Goal: Information Seeking & Learning: Learn about a topic

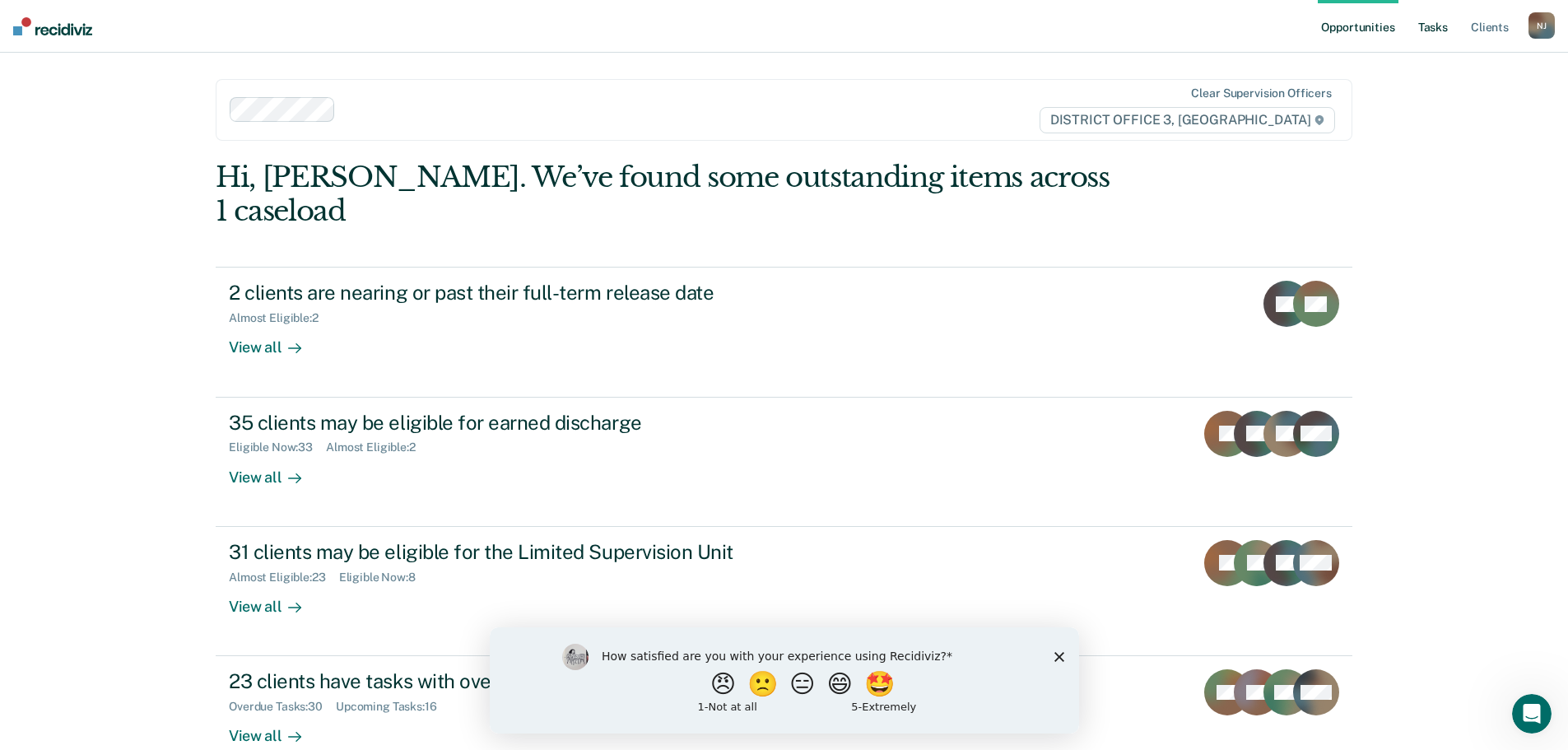
click at [1437, 27] on link "Tasks" at bounding box center [1432, 26] width 36 height 53
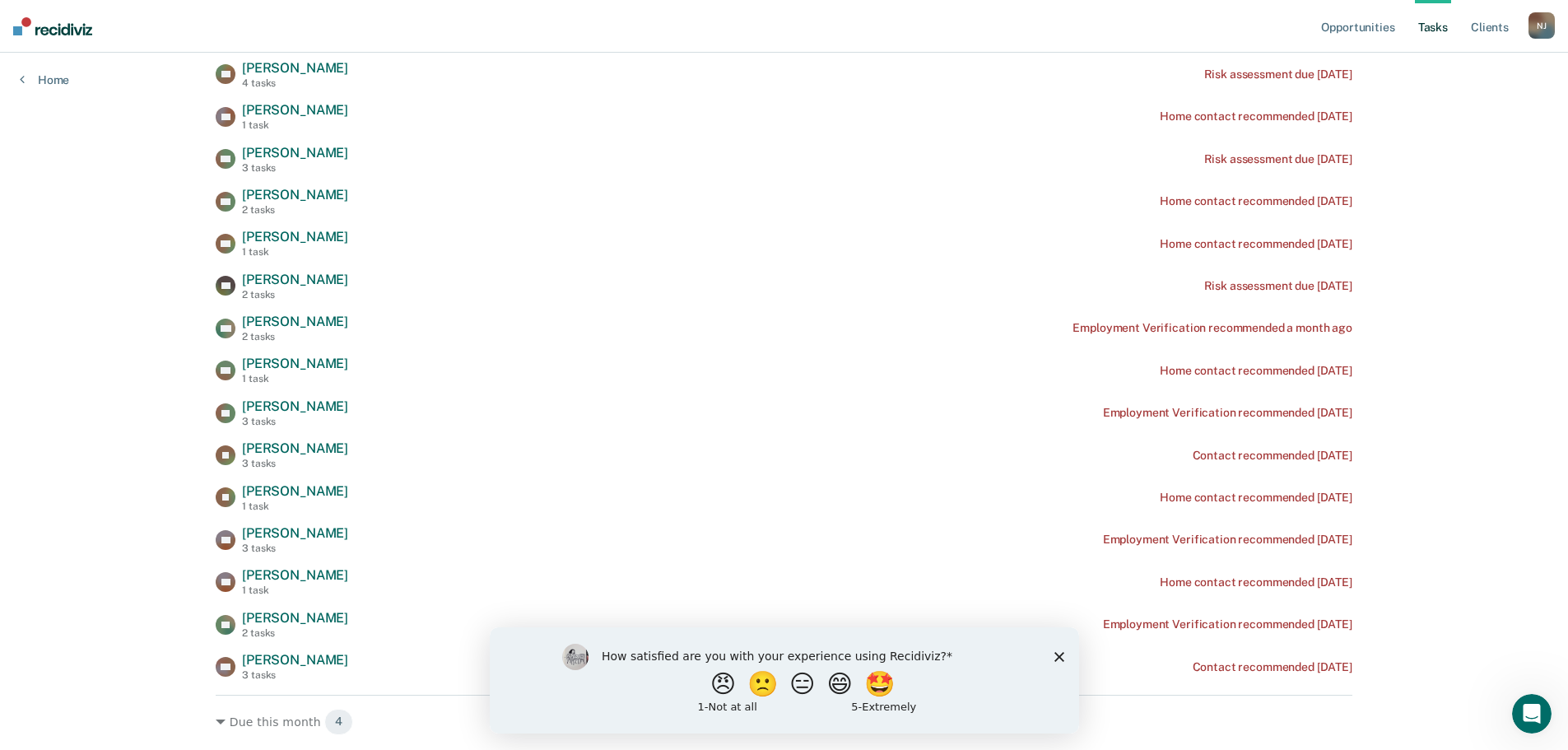
scroll to position [494, 0]
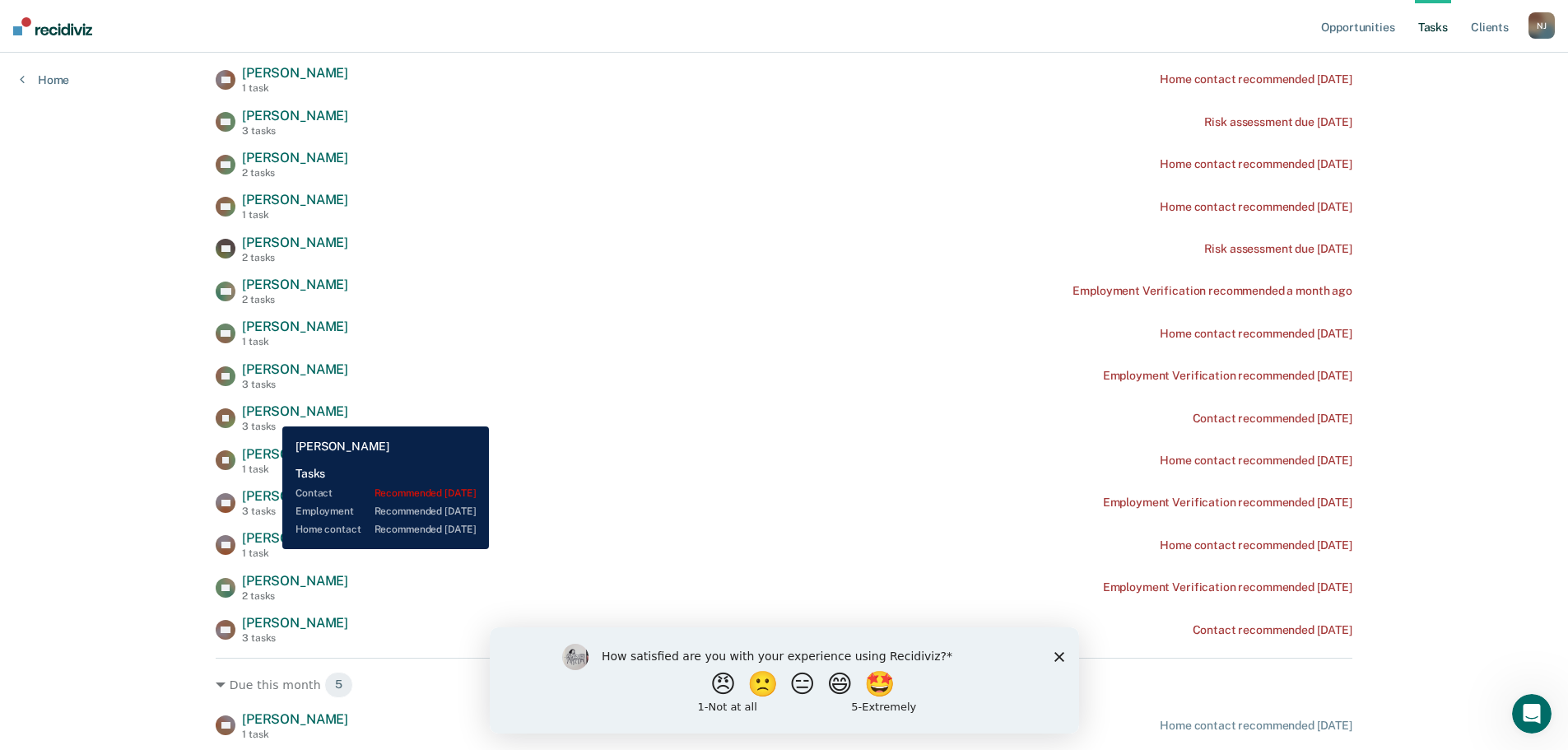
click at [270, 414] on span "[PERSON_NAME]" at bounding box center [295, 411] width 106 height 16
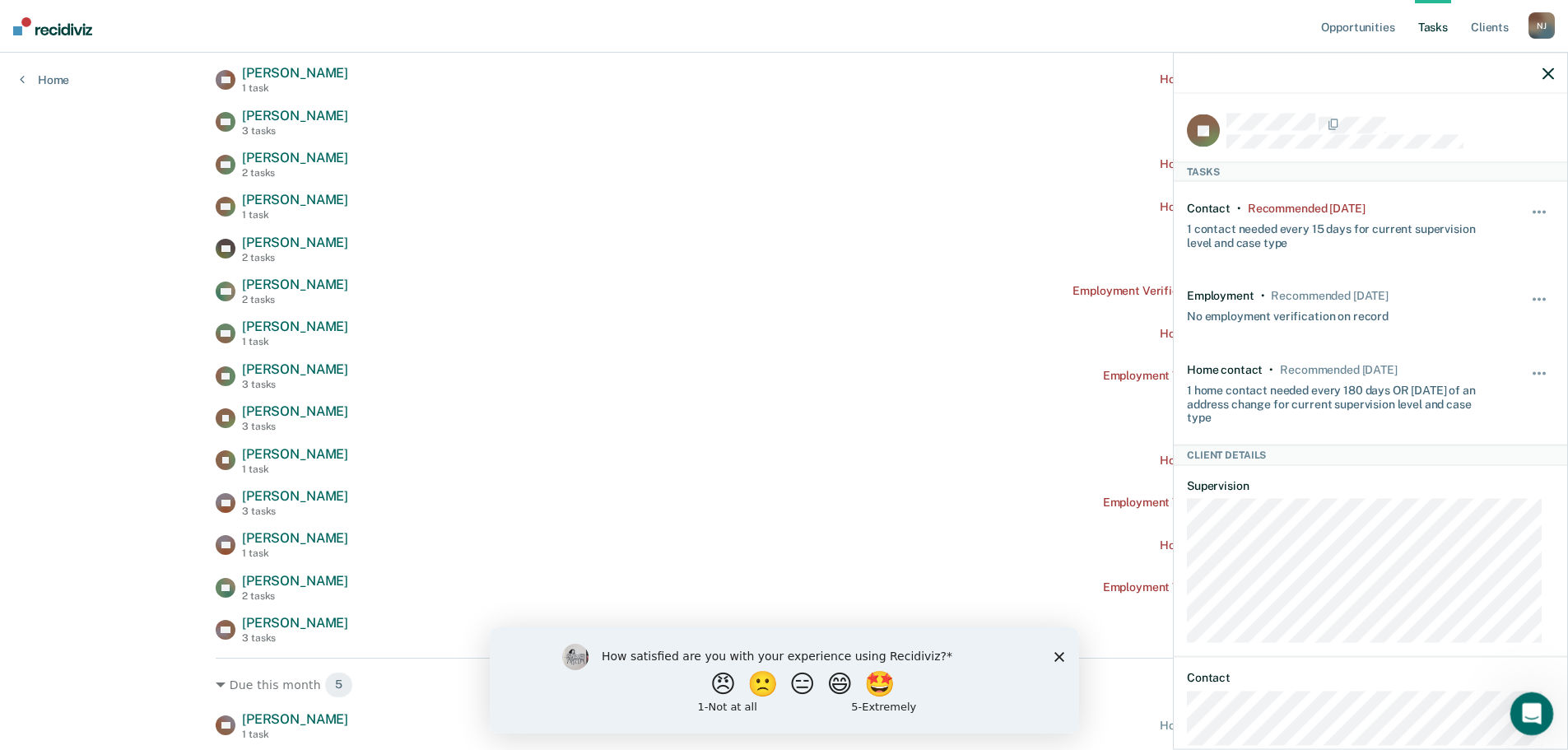
click at [1525, 700] on icon "Open Intercom Messenger" at bounding box center [1529, 711] width 27 height 27
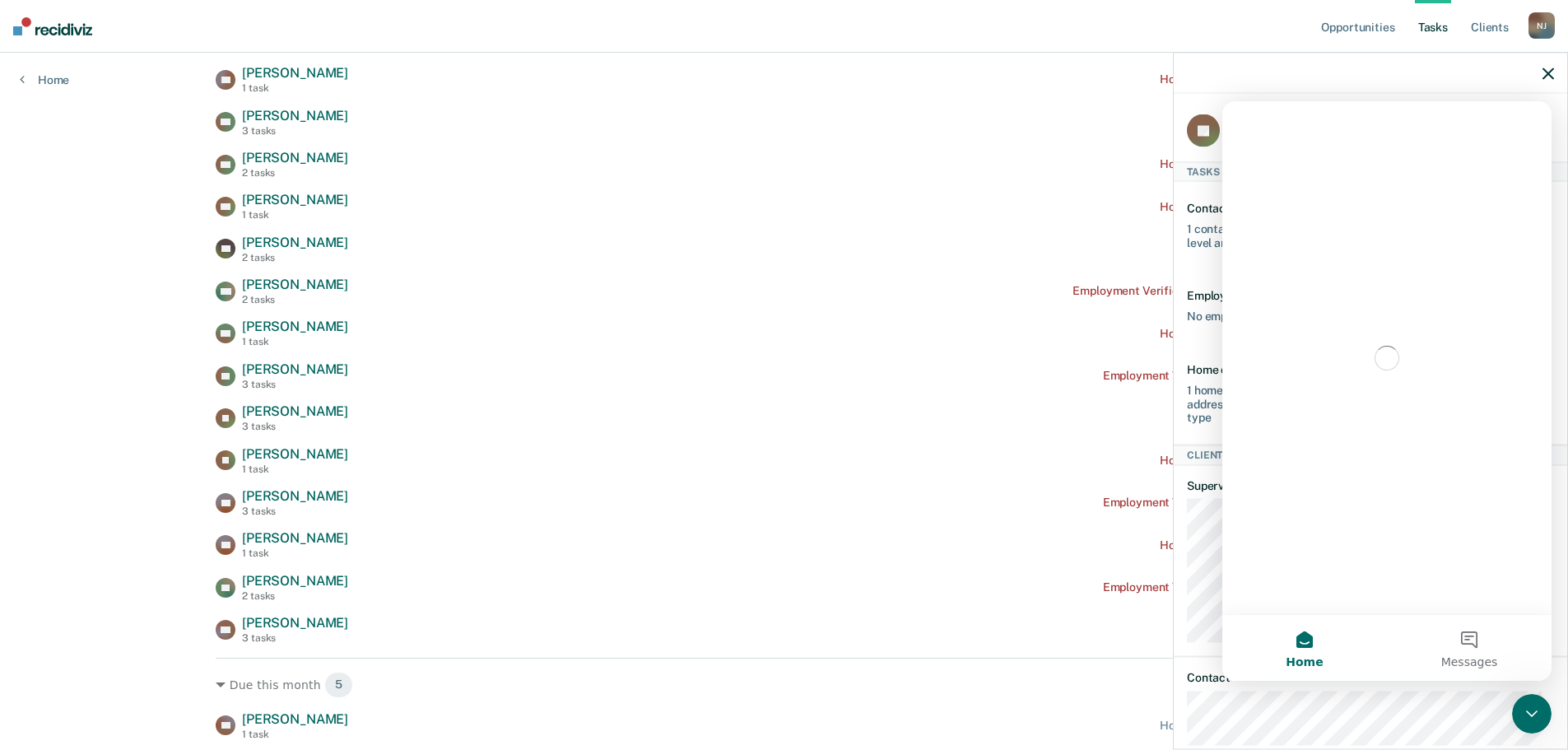
scroll to position [0, 0]
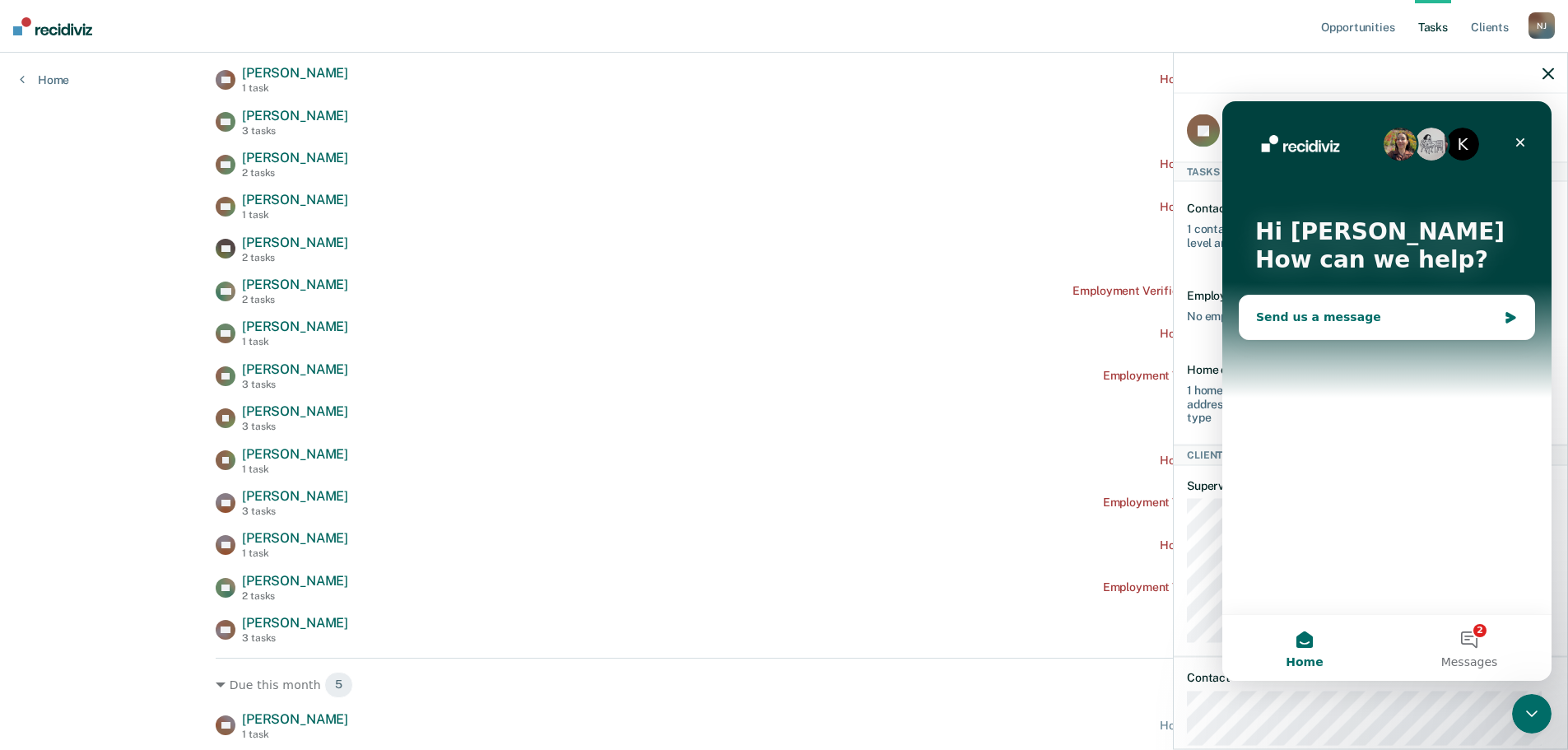
click at [1294, 321] on div "Send us a message" at bounding box center [1377, 317] width 241 height 17
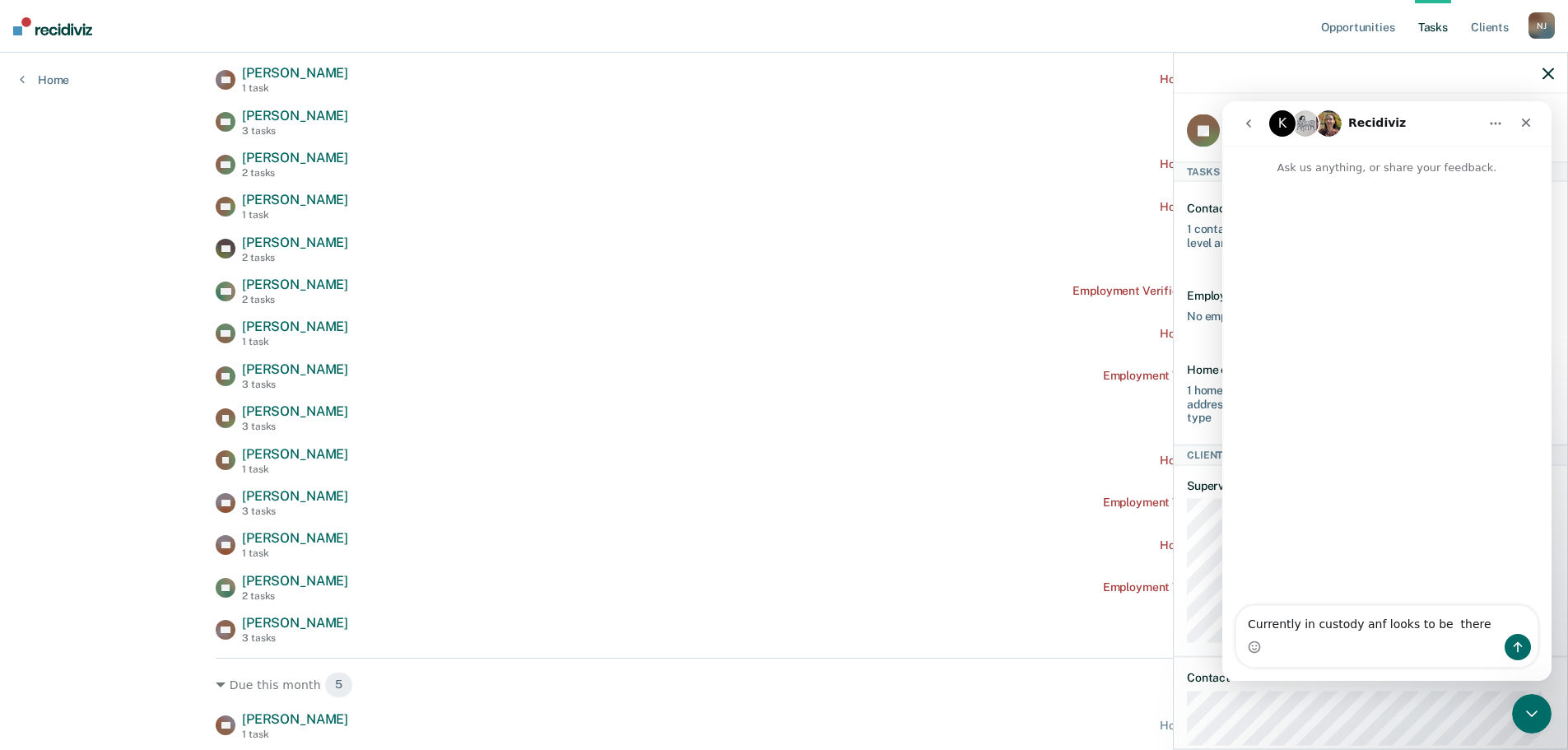
click at [1370, 627] on textarea "Currently in custody anf looks to be there" at bounding box center [1387, 620] width 301 height 28
click at [1474, 630] on textarea "Currently in custody and looks to be there" at bounding box center [1387, 620] width 301 height 28
type textarea "Currently in custody and looks to be there for quite sometime."
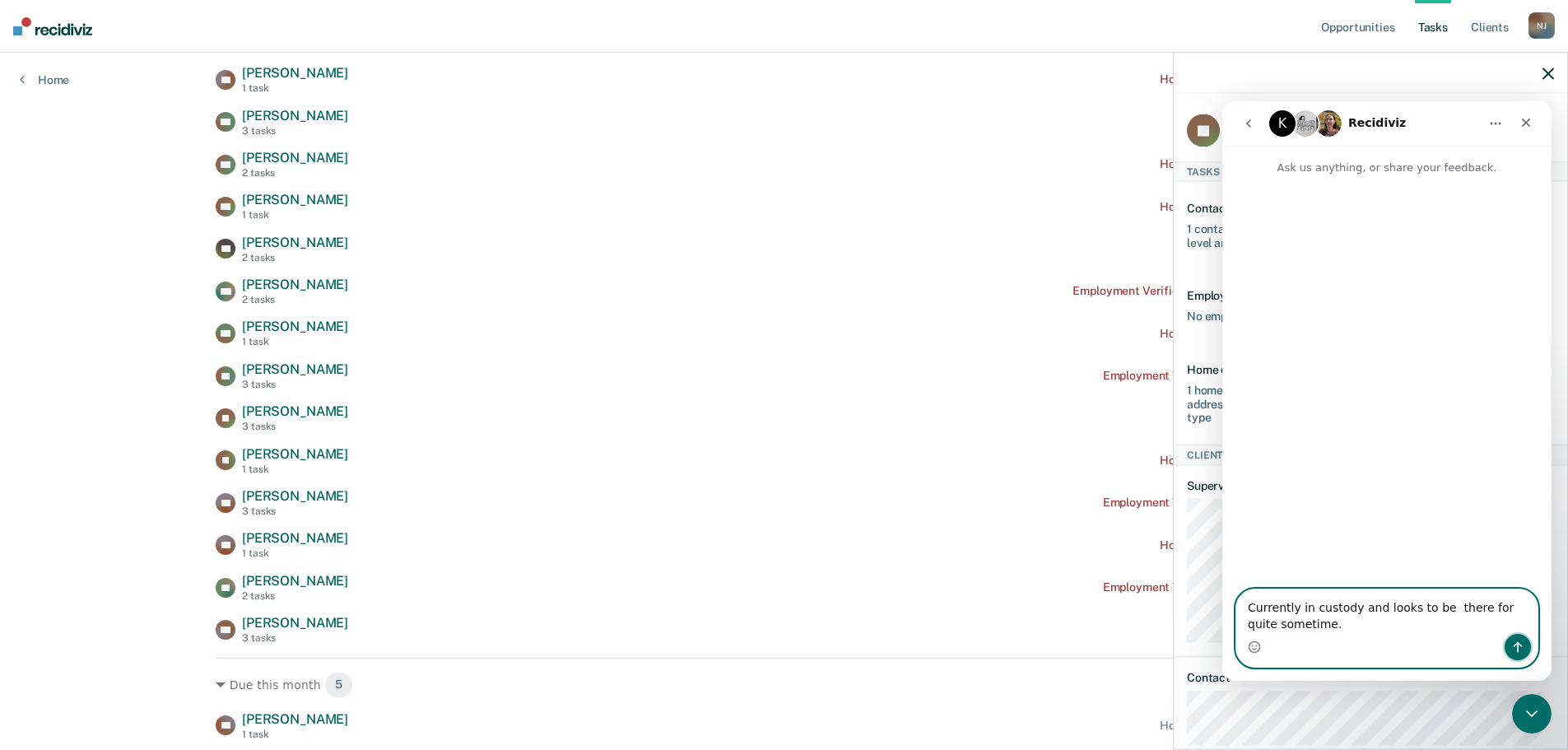
click at [1526, 646] on button "Send a message…" at bounding box center [1518, 646] width 26 height 26
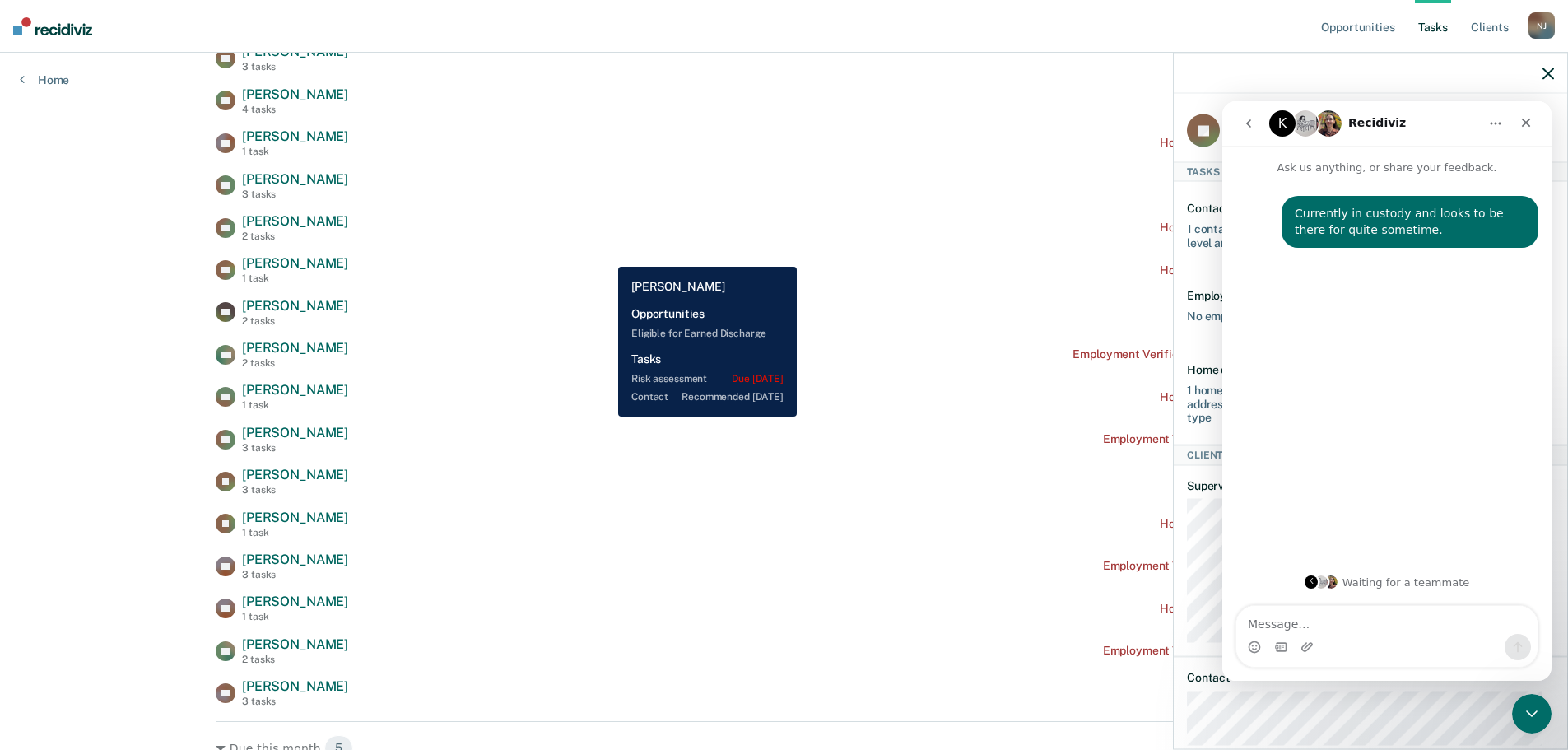
scroll to position [411, 0]
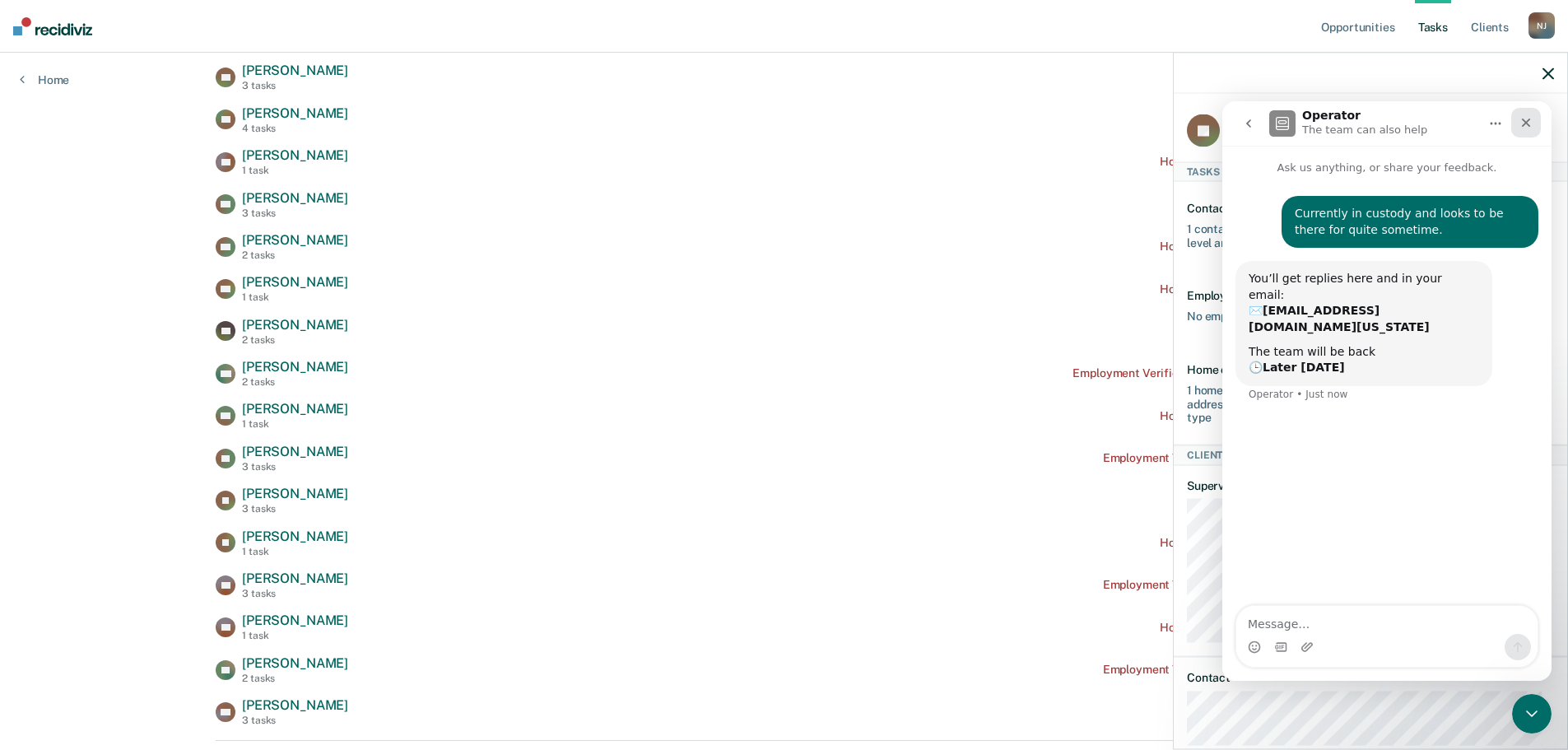
click at [1533, 121] on div "Close" at bounding box center [1526, 122] width 29 height 29
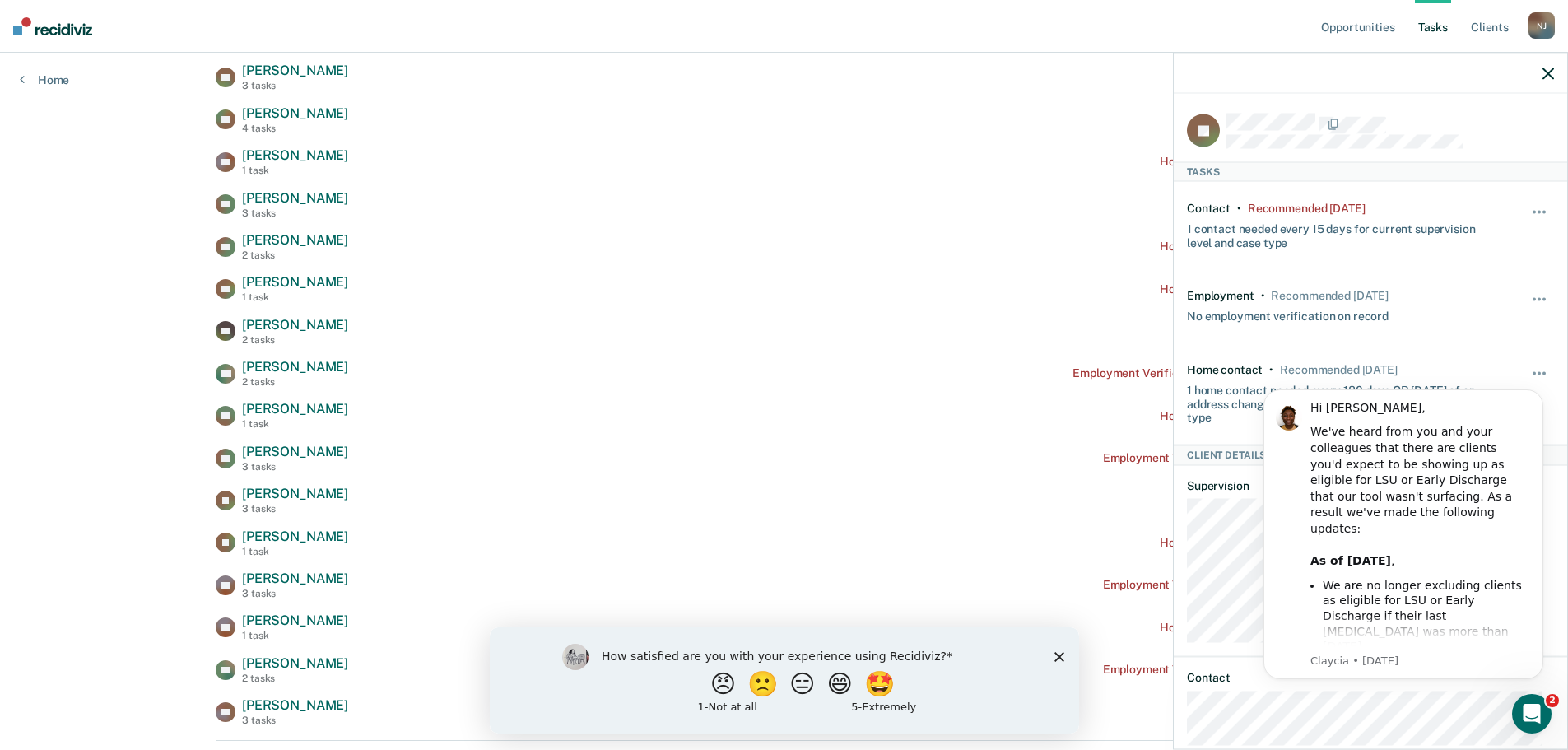
scroll to position [0, 0]
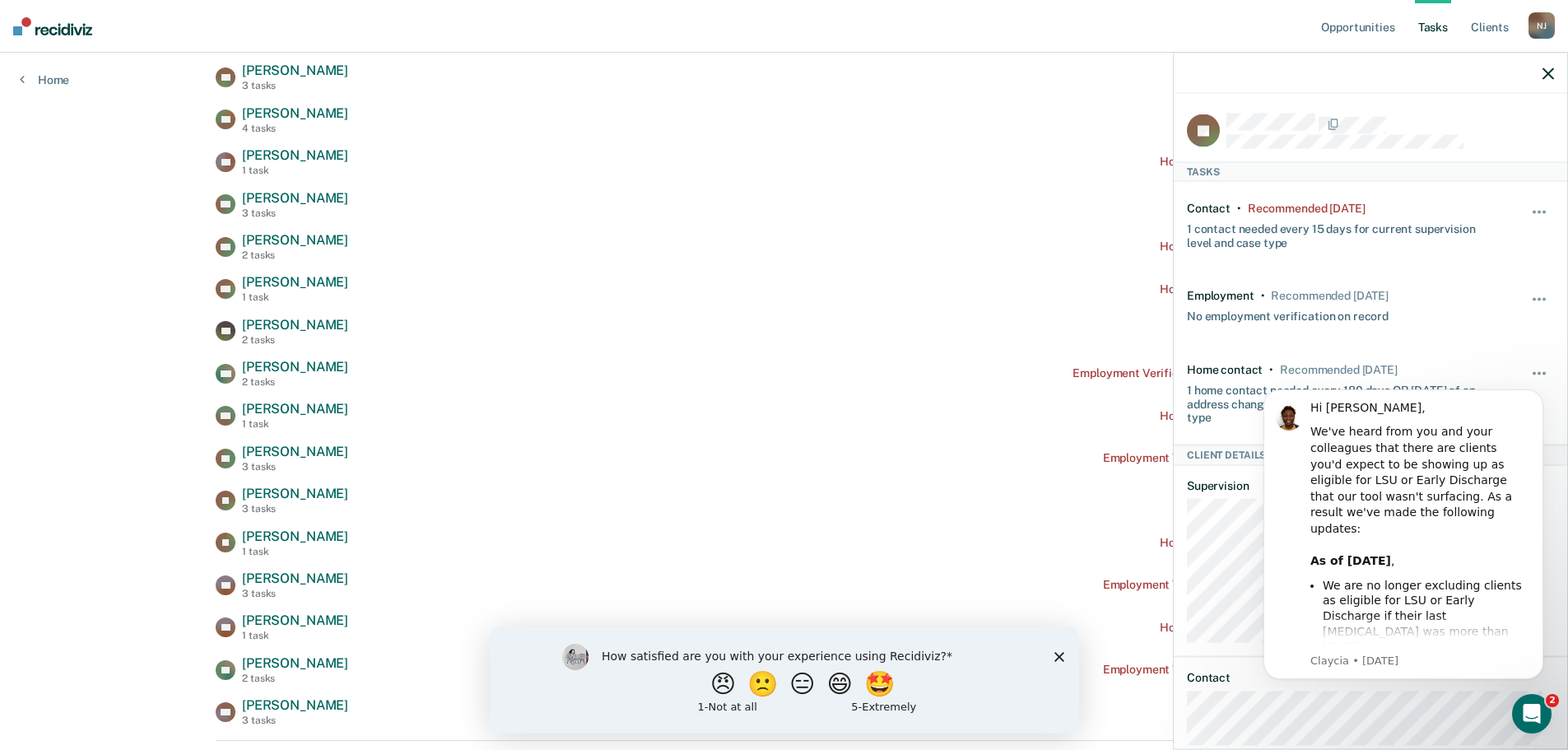
click at [1547, 75] on icon "button" at bounding box center [1548, 73] width 11 height 11
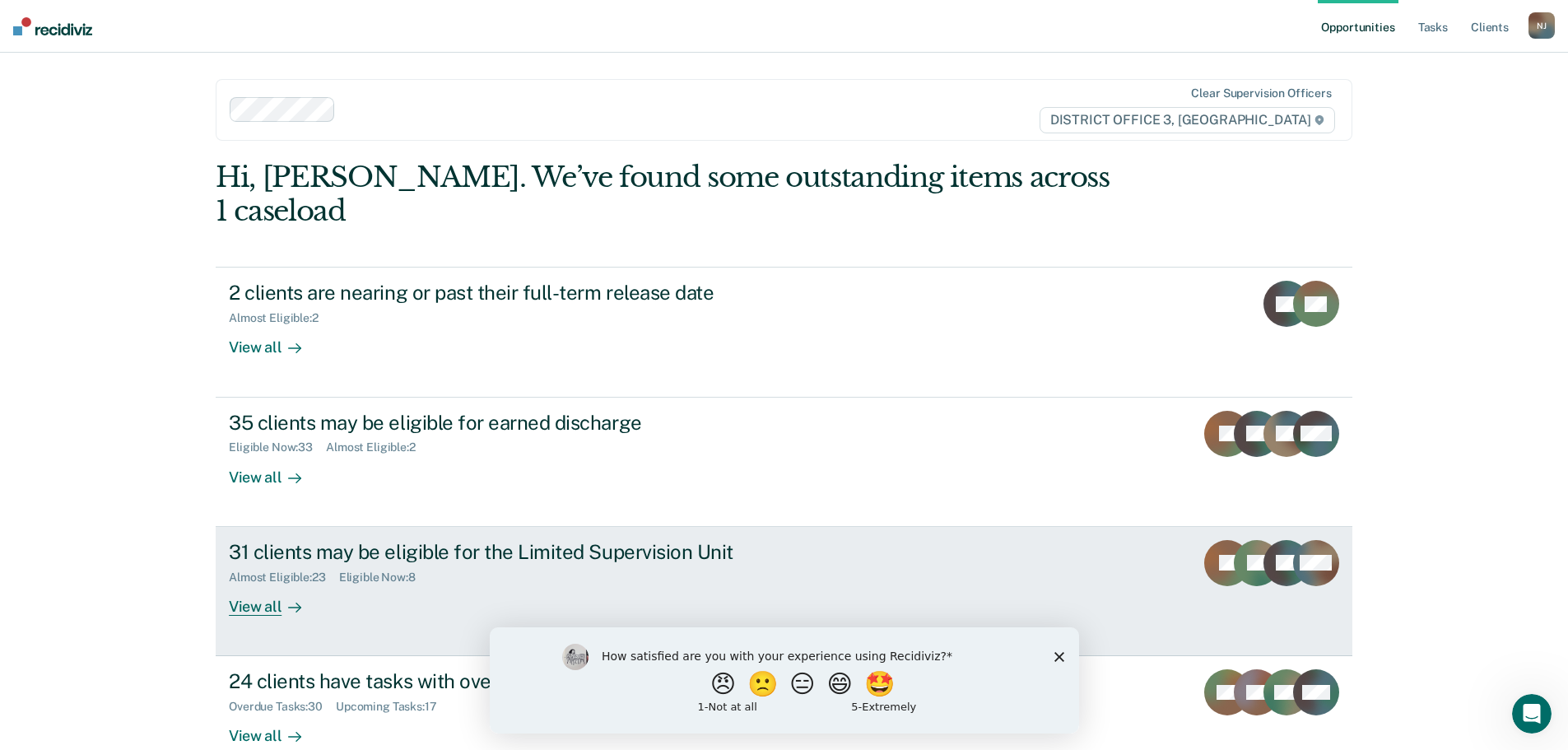
click at [344, 540] on div "31 clients may be eligible for the Limited Supervision Unit" at bounding box center [518, 551] width 578 height 24
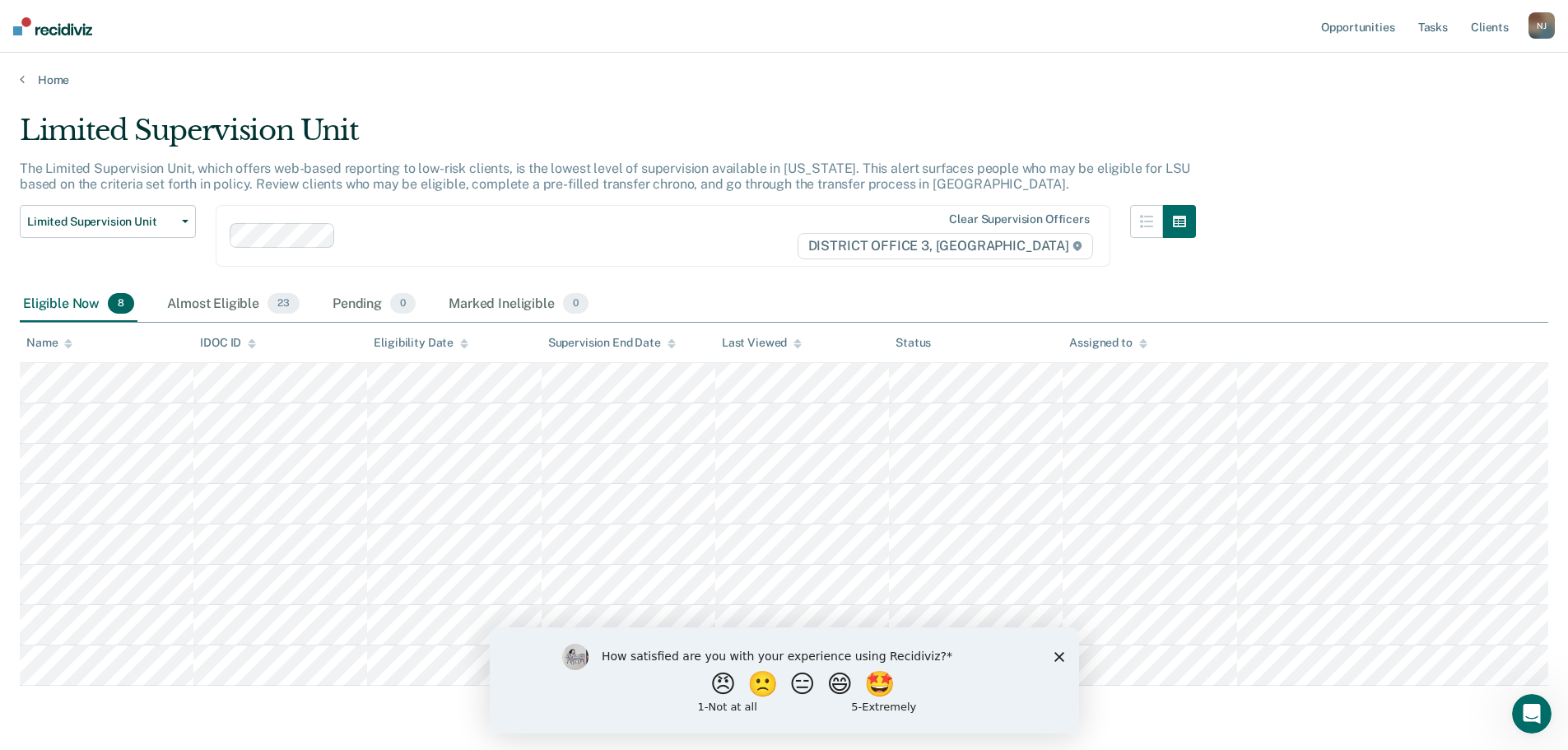
scroll to position [55, 0]
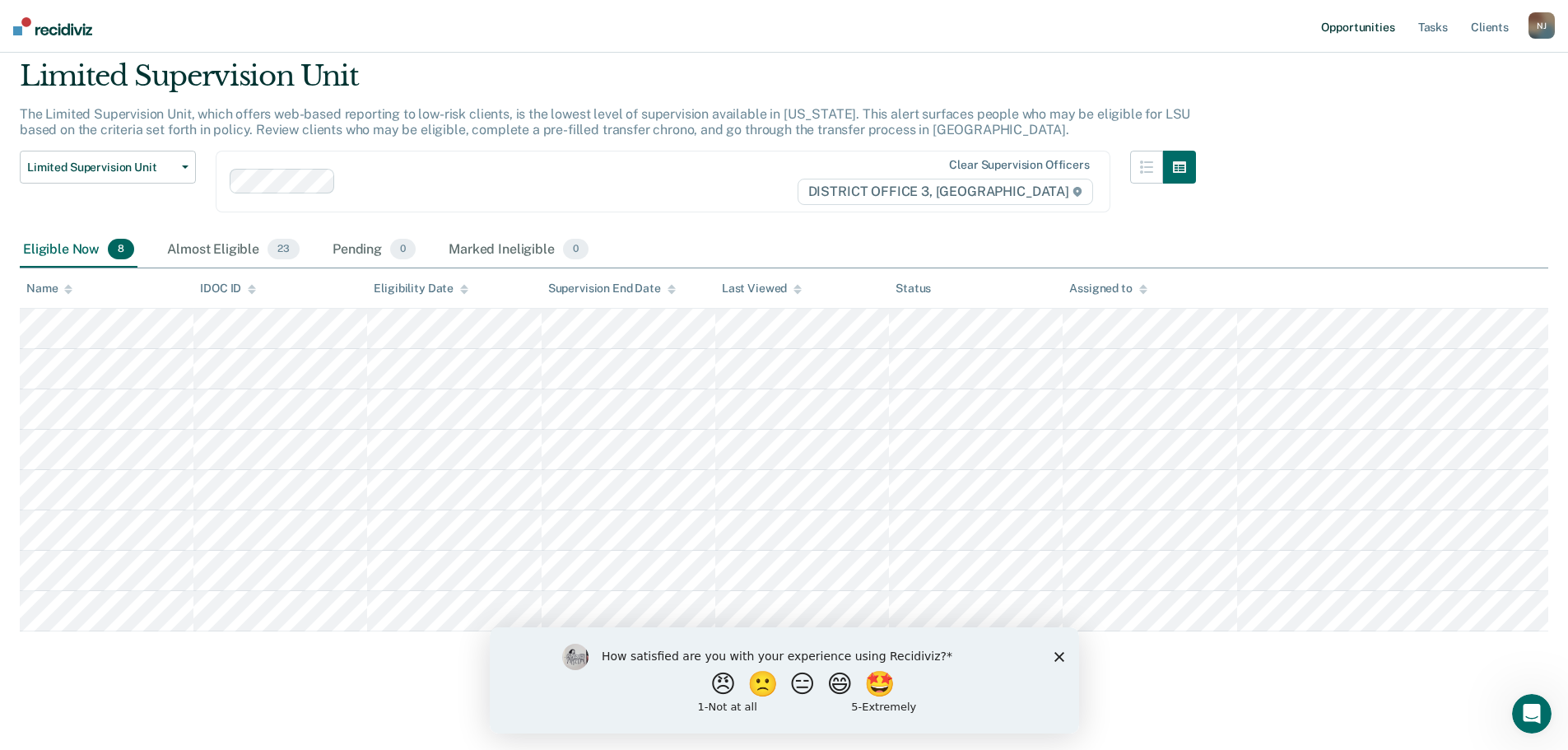
click at [1355, 28] on link "Opportunities" at bounding box center [1357, 26] width 80 height 53
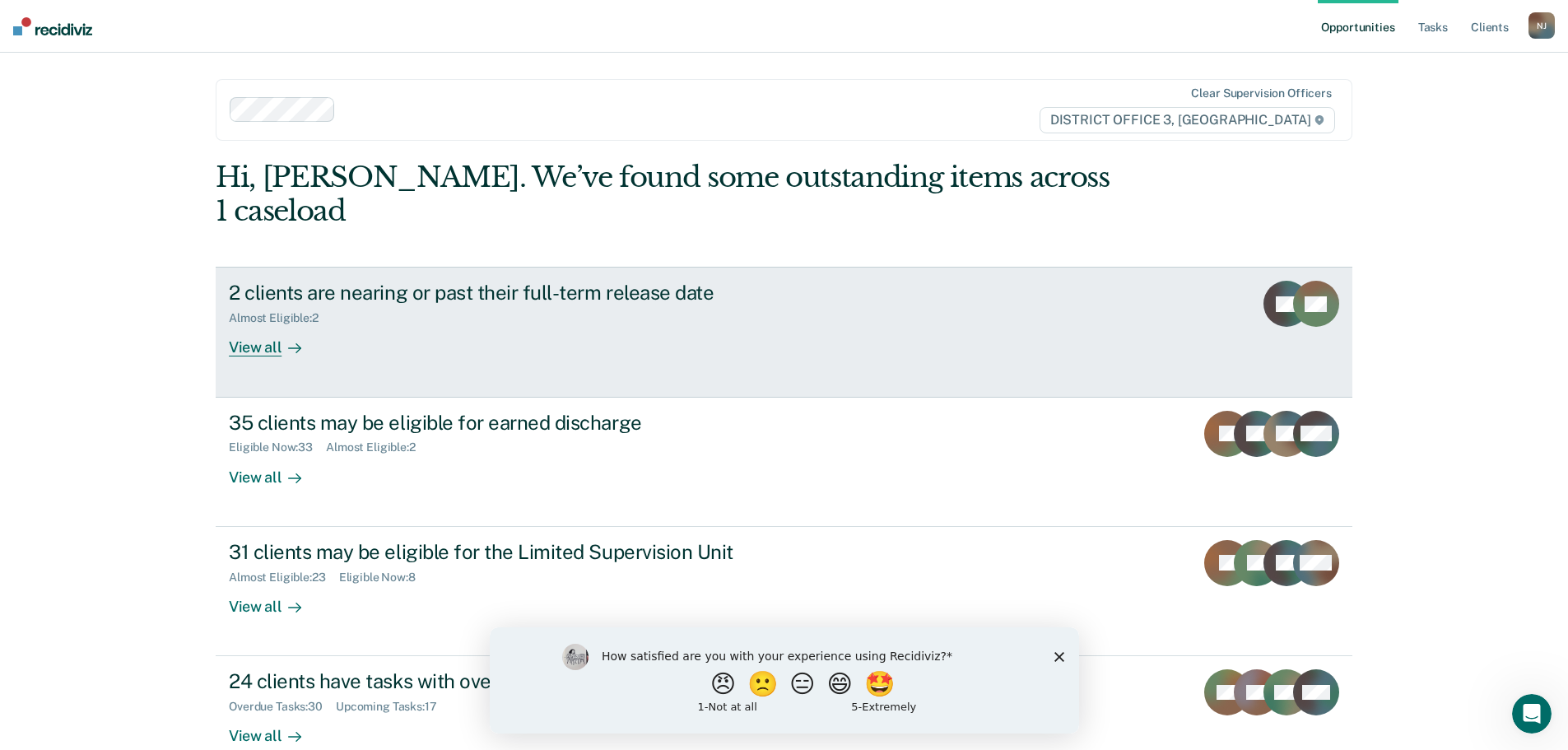
click at [331, 305] on div "Almost Eligible : 2" at bounding box center [518, 315] width 578 height 21
click at [251, 325] on div "View all" at bounding box center [275, 341] width 92 height 32
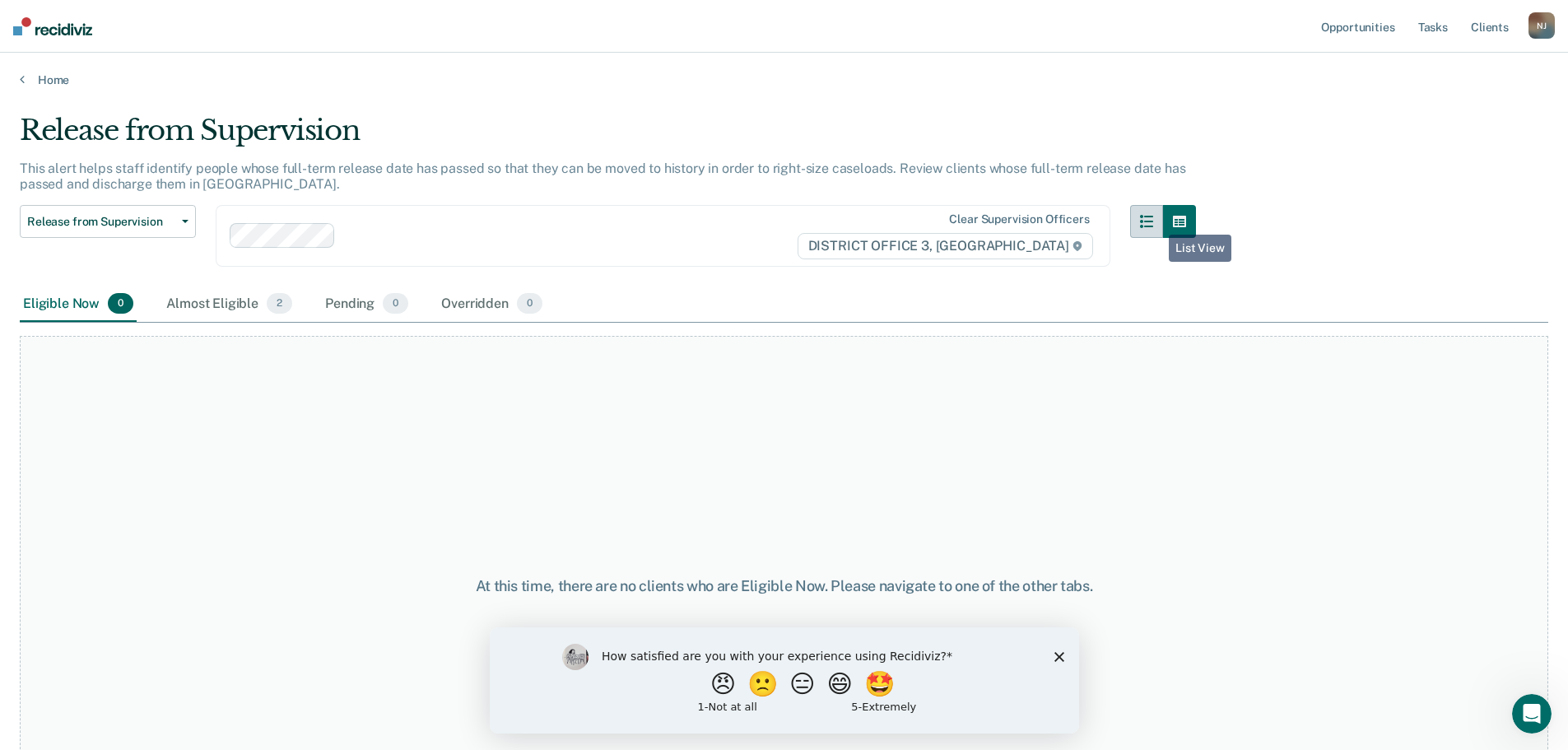
click at [1153, 222] on icon "button" at bounding box center [1146, 221] width 13 height 13
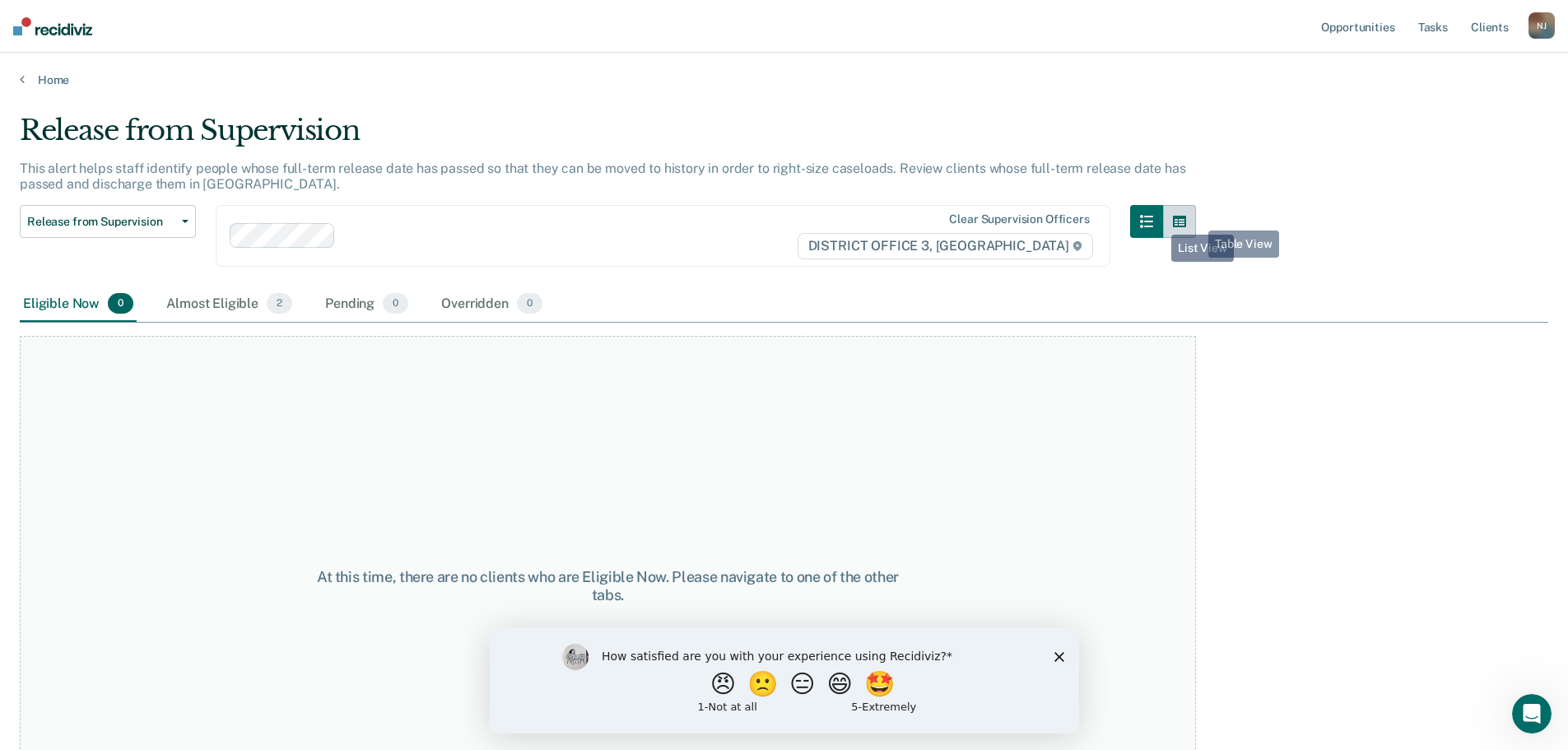
click at [1196, 217] on button "button" at bounding box center [1179, 221] width 33 height 33
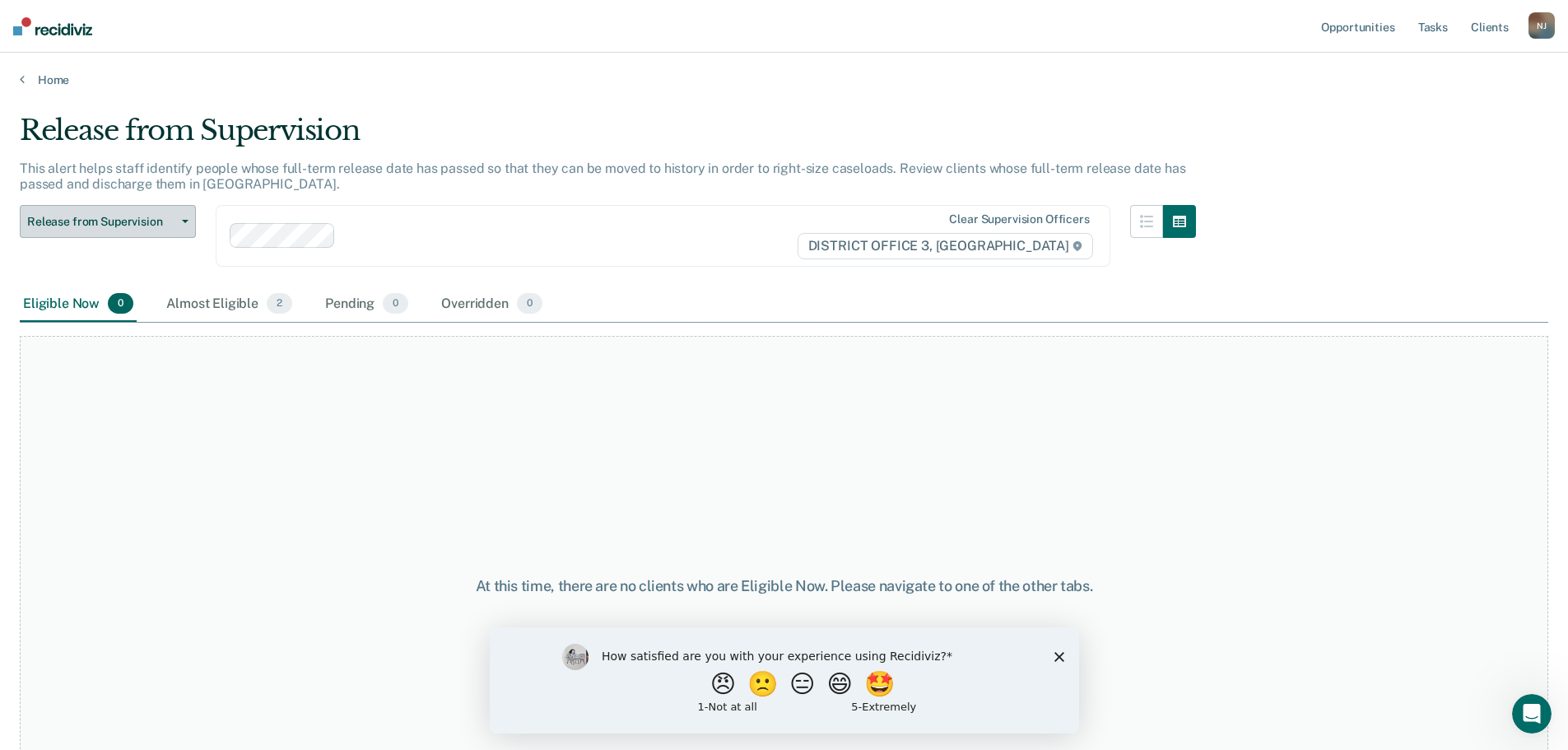
click at [185, 218] on button "Release from Supervision" at bounding box center [107, 221] width 176 height 33
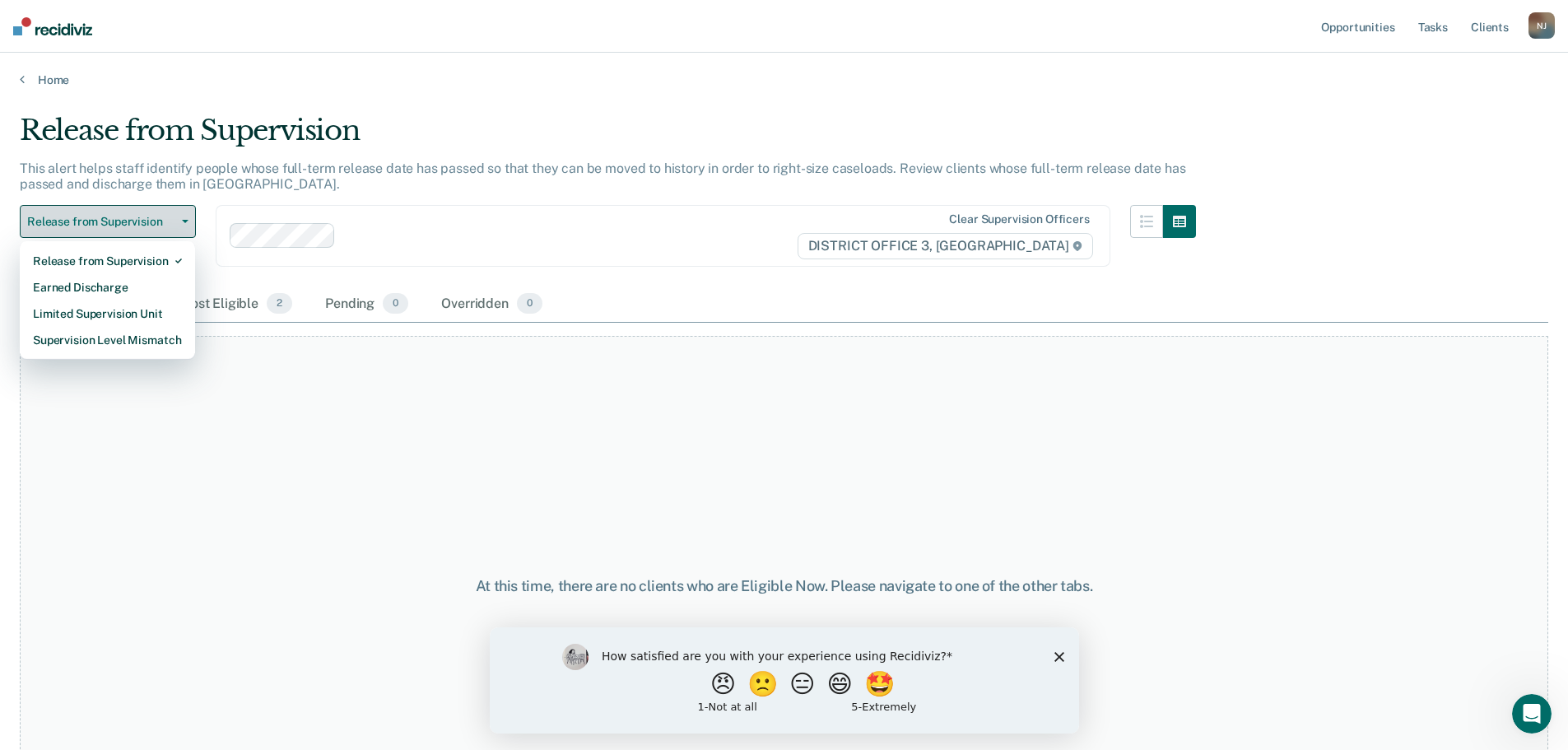
click at [185, 218] on button "Release from Supervision" at bounding box center [107, 221] width 176 height 33
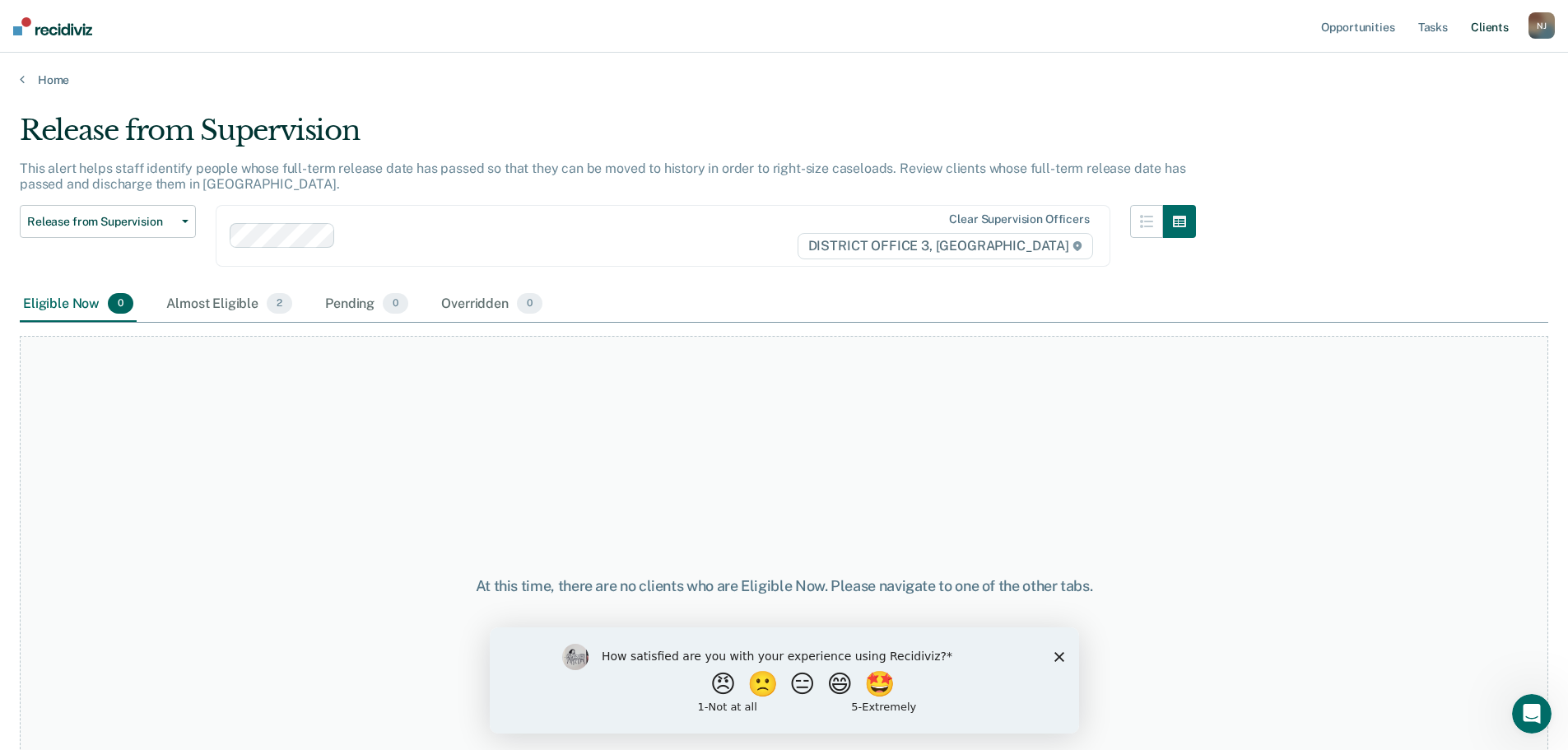
click at [1487, 26] on link "Client s" at bounding box center [1489, 26] width 44 height 53
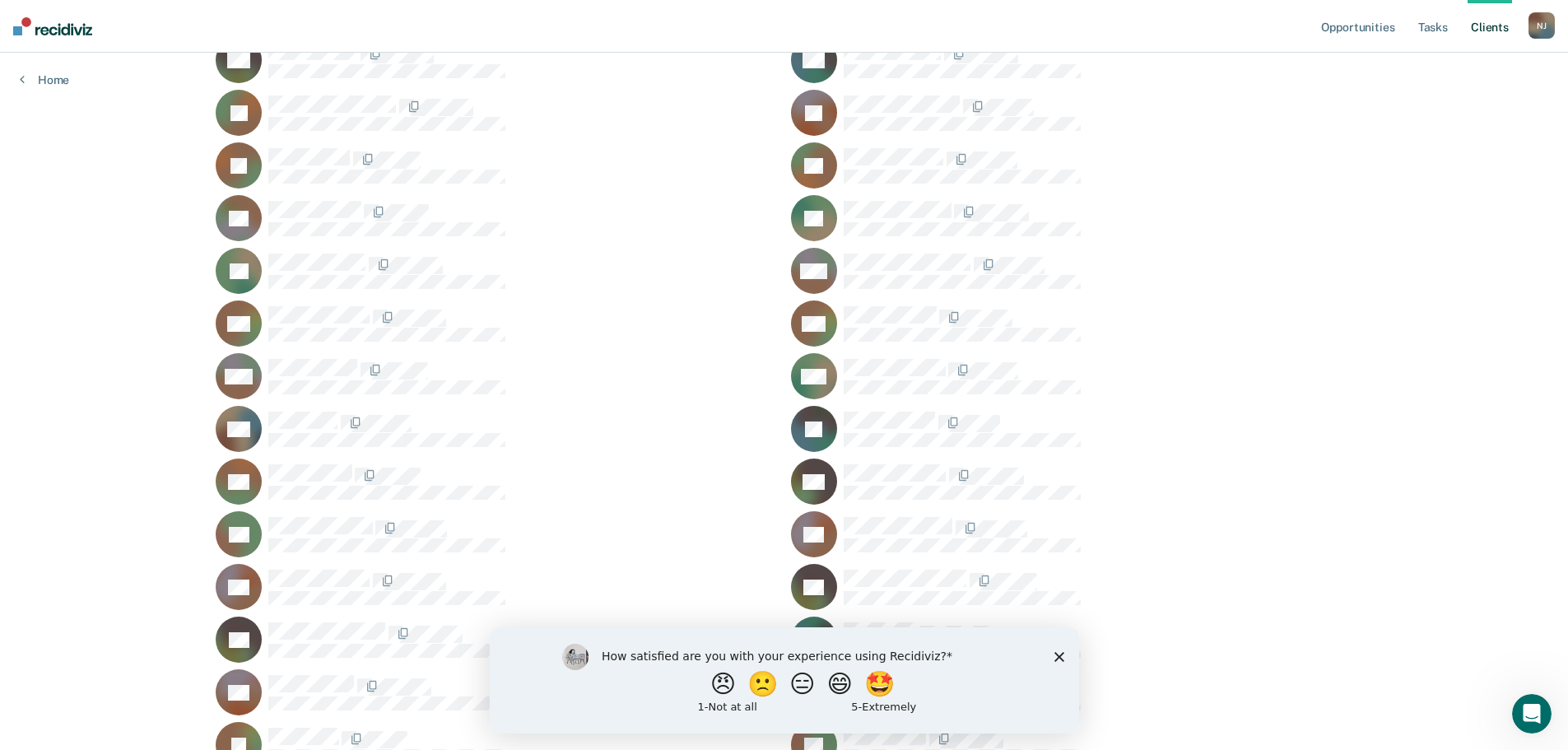
scroll to position [905, 0]
